Goal: Task Accomplishment & Management: Use online tool/utility

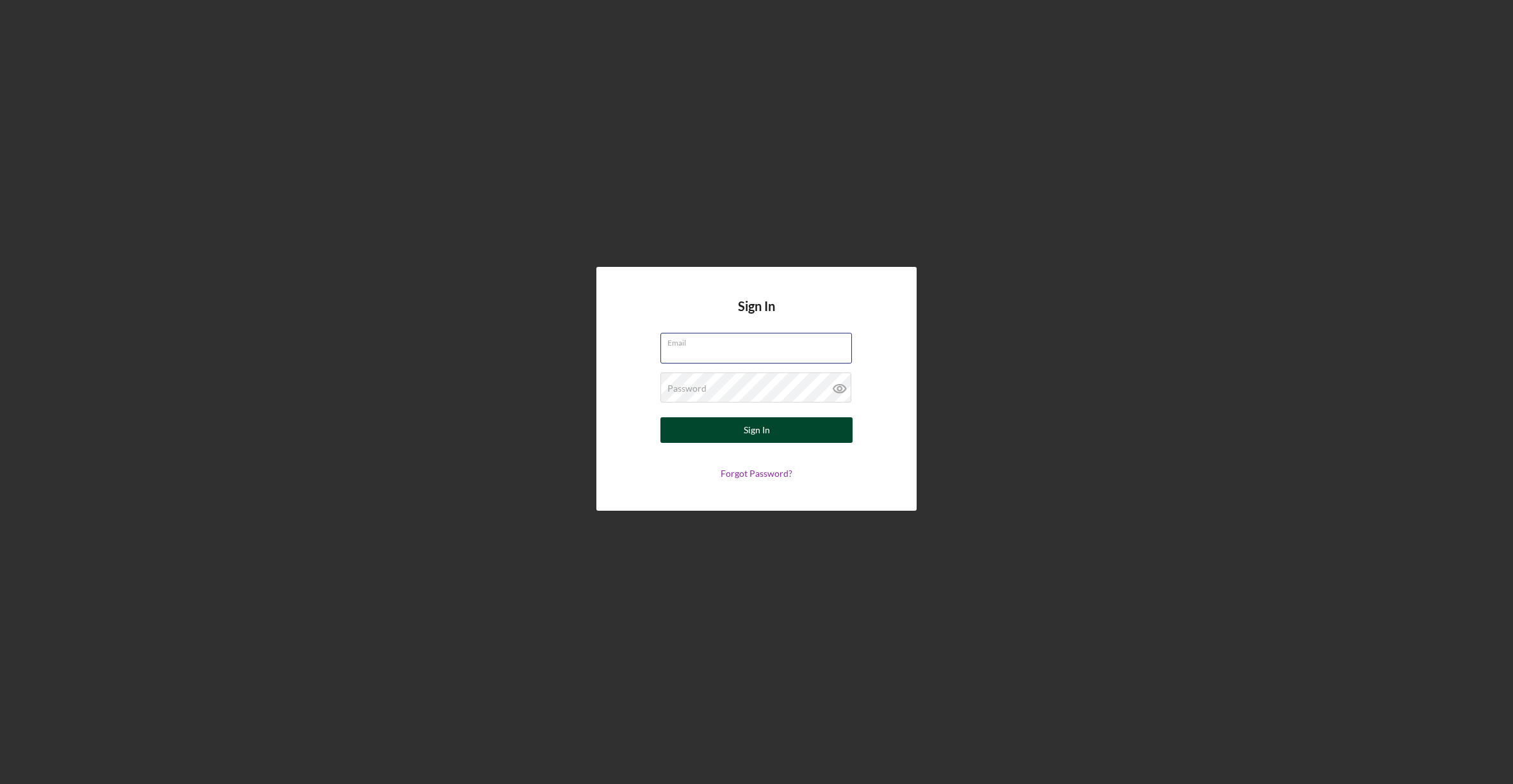
type input "[EMAIL_ADDRESS][DOMAIN_NAME]"
click at [738, 428] on button "Sign In" at bounding box center [756, 430] width 192 height 26
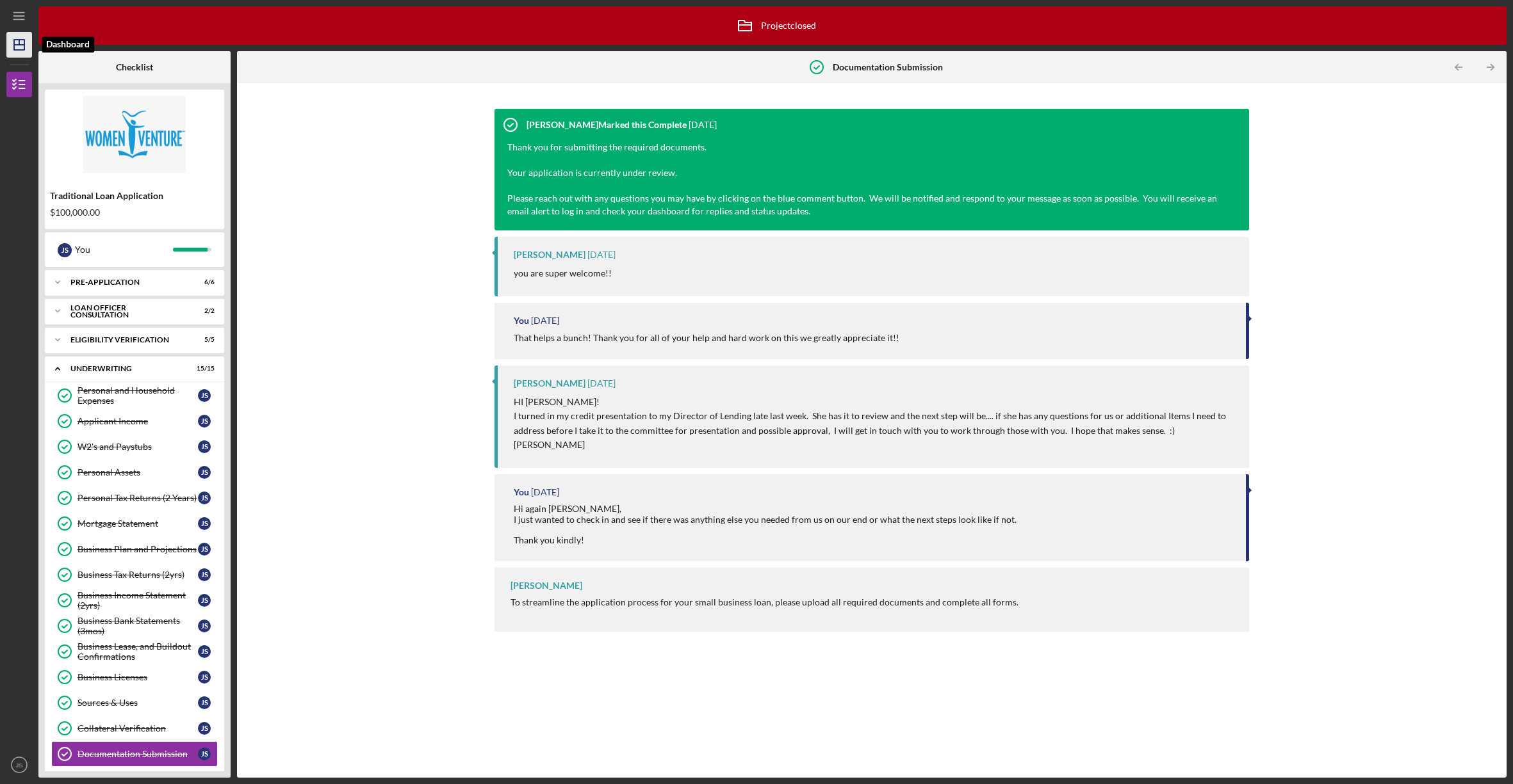
click at [23, 45] on line "button" at bounding box center [19, 45] width 10 height 0
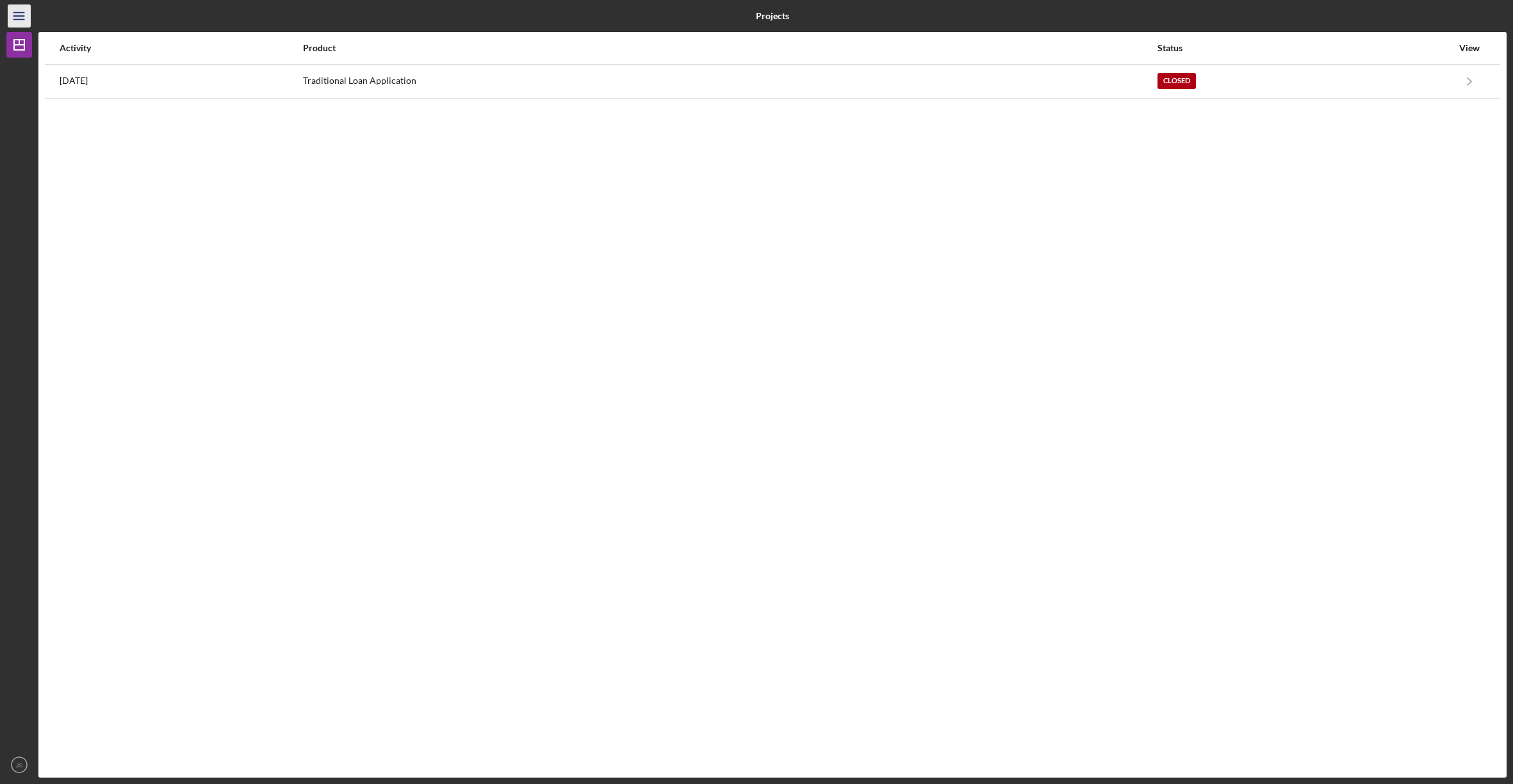
click at [20, 14] on icon "Icon/Menu" at bounding box center [19, 16] width 29 height 29
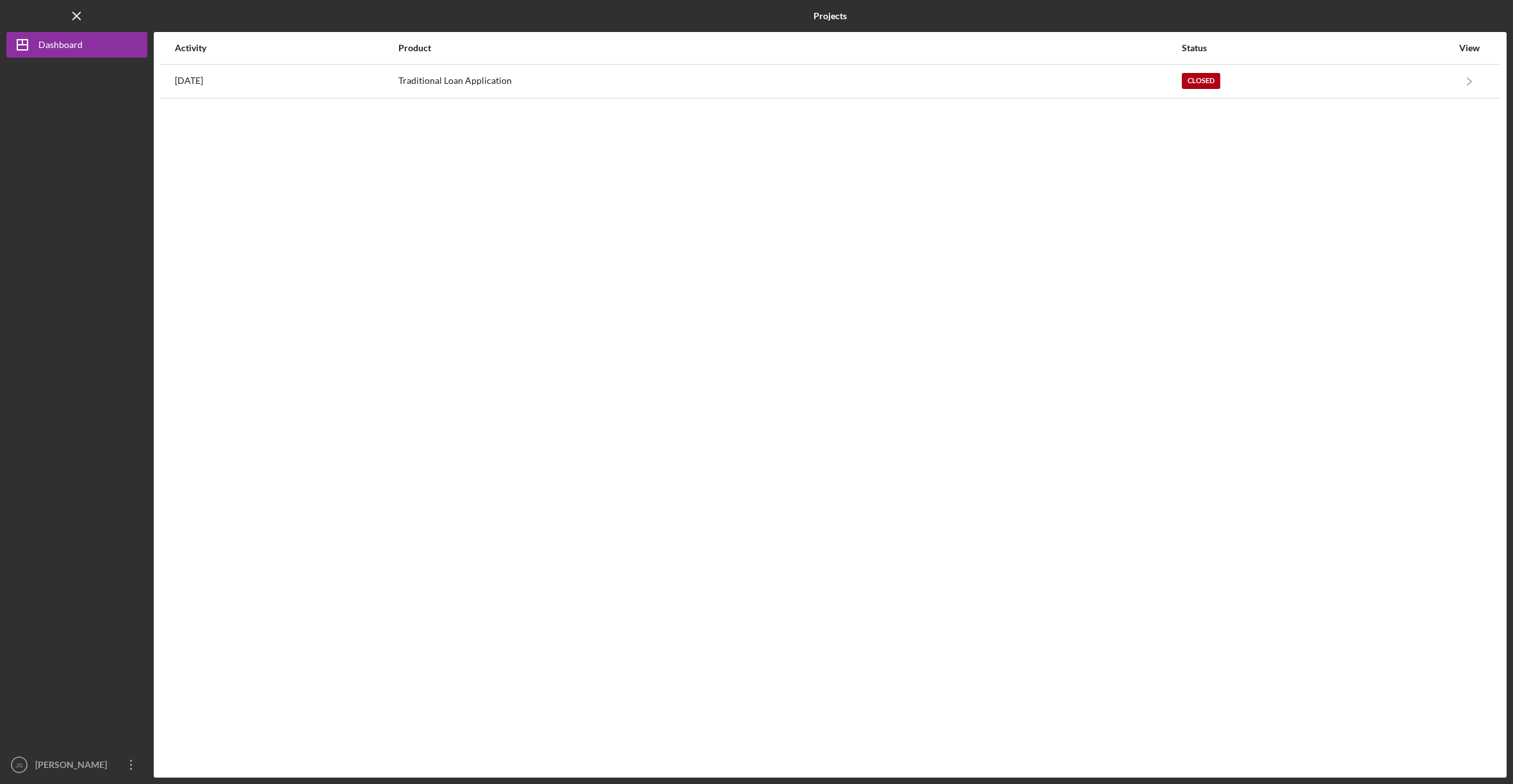
click at [75, 15] on line "button" at bounding box center [76, 15] width 7 height 7
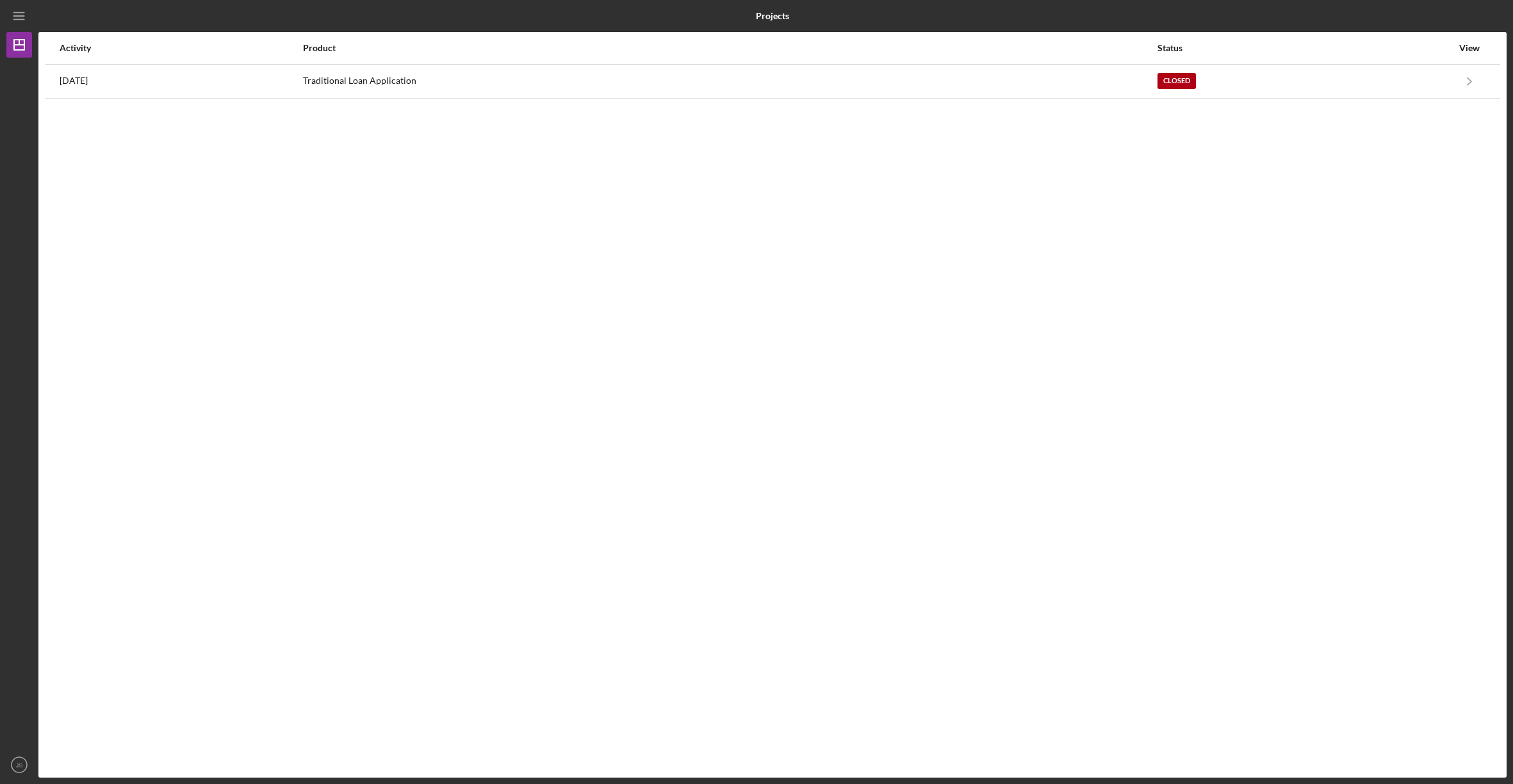
drag, startPoint x: 25, startPoint y: 18, endPoint x: 33, endPoint y: 27, distance: 12.0
click at [27, 19] on icon "Icon/Menu" at bounding box center [19, 16] width 29 height 29
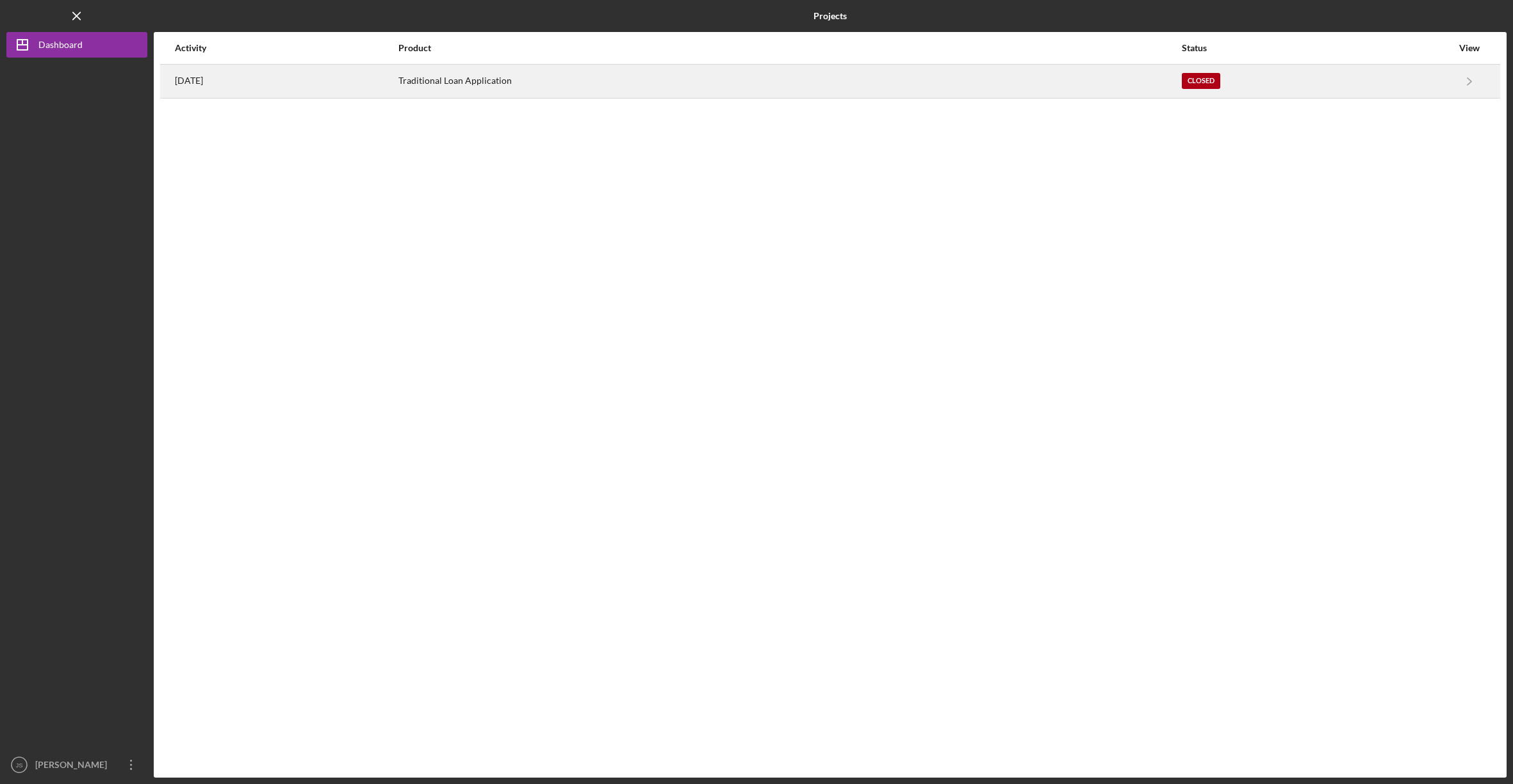
click at [203, 77] on time "[DATE]" at bounding box center [189, 80] width 28 height 10
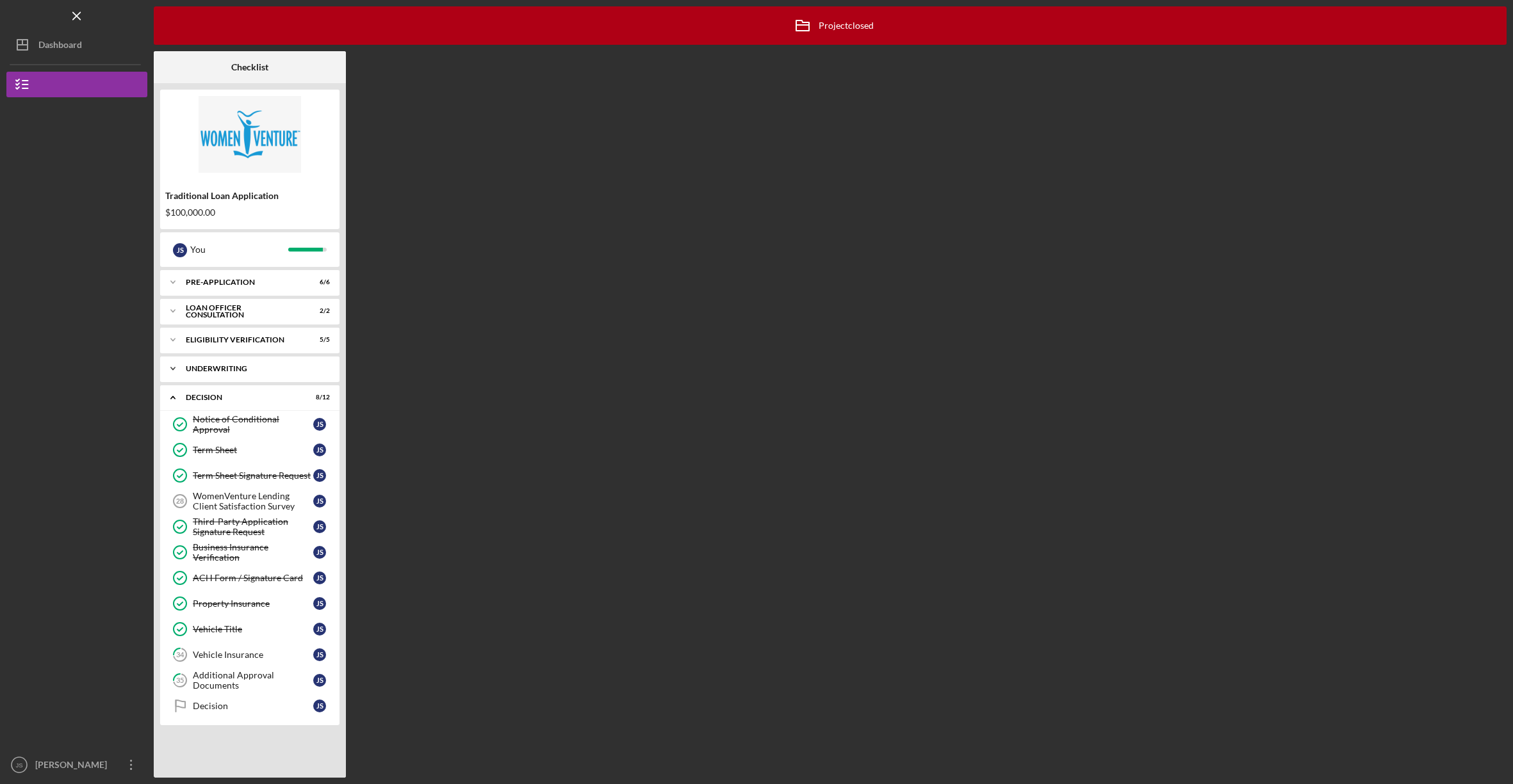
click at [215, 367] on div "Underwriting" at bounding box center [254, 369] width 138 height 8
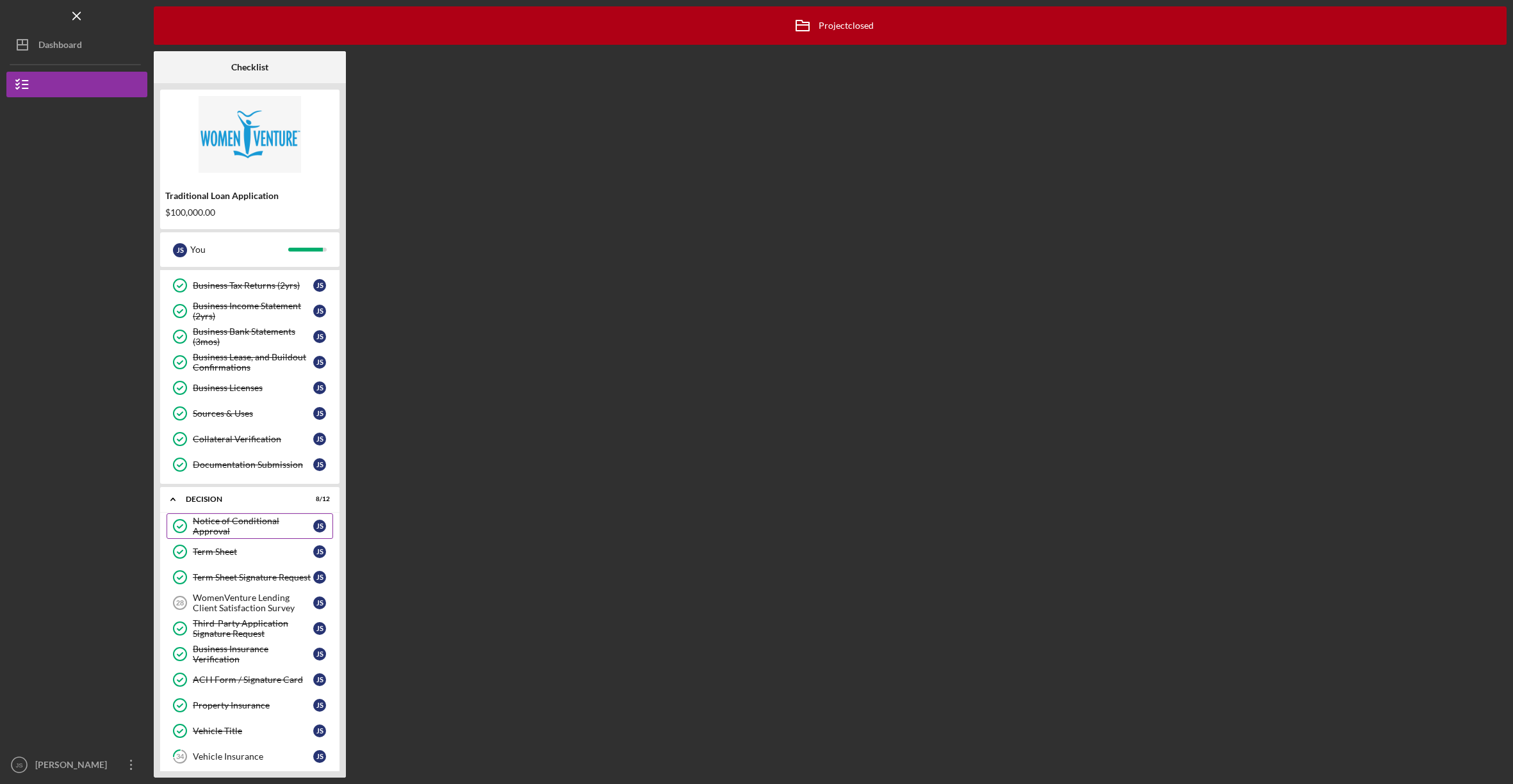
scroll to position [340, 0]
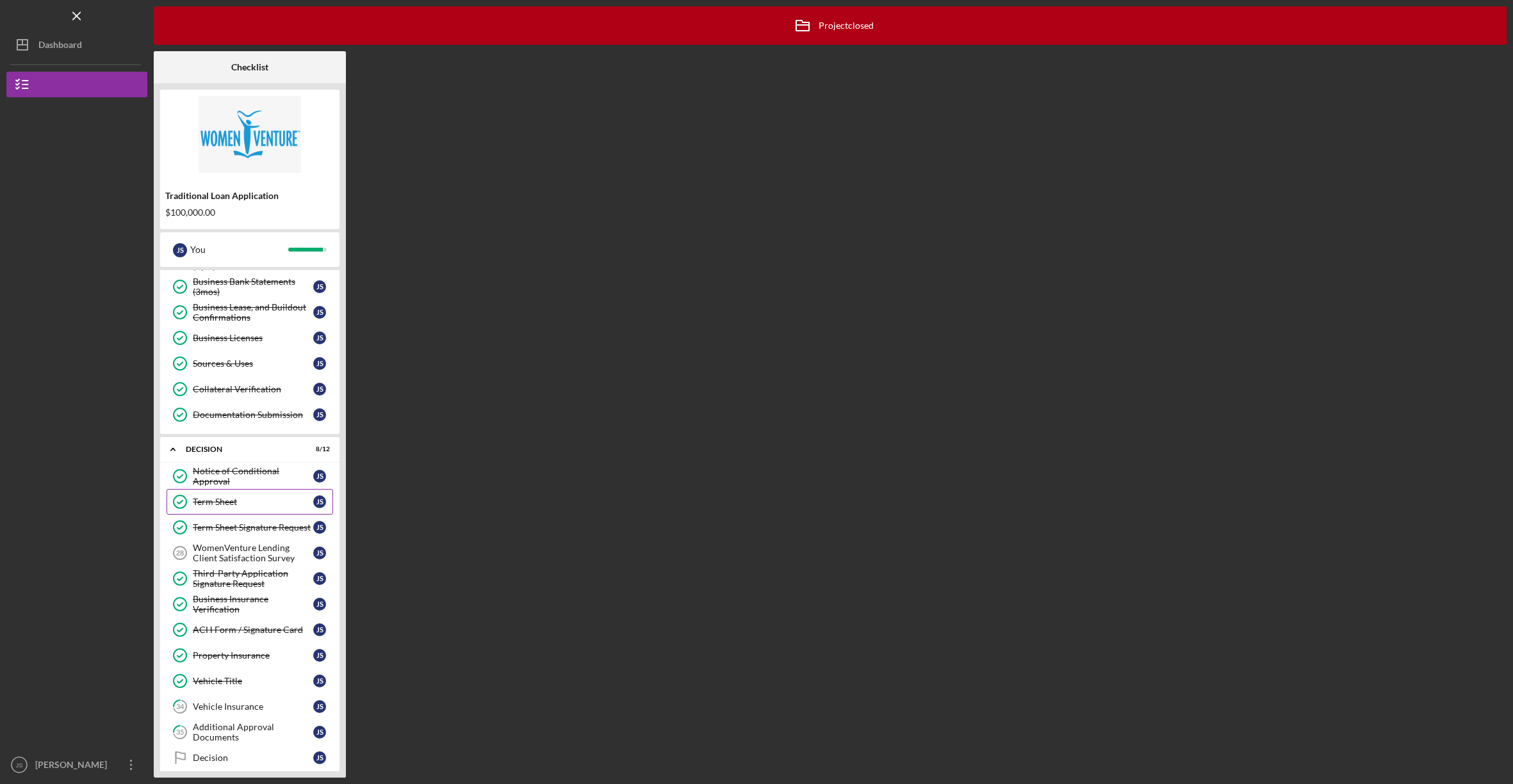
click at [211, 500] on link "Term Sheet Term Sheet J S" at bounding box center [249, 502] width 166 height 26
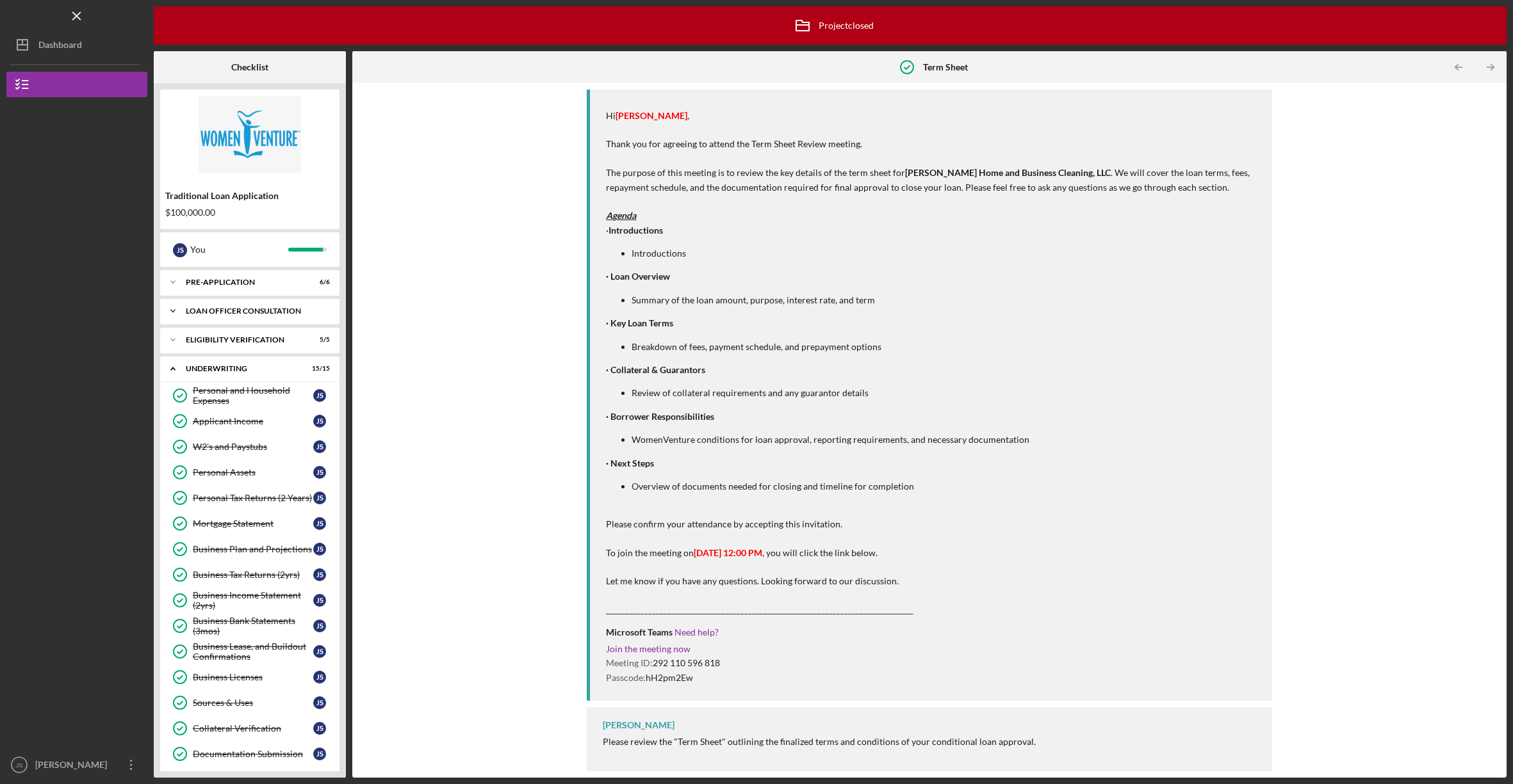
click at [237, 308] on div "Loan Officer Consultation" at bounding box center [254, 311] width 138 height 8
